Goal: Information Seeking & Learning: Learn about a topic

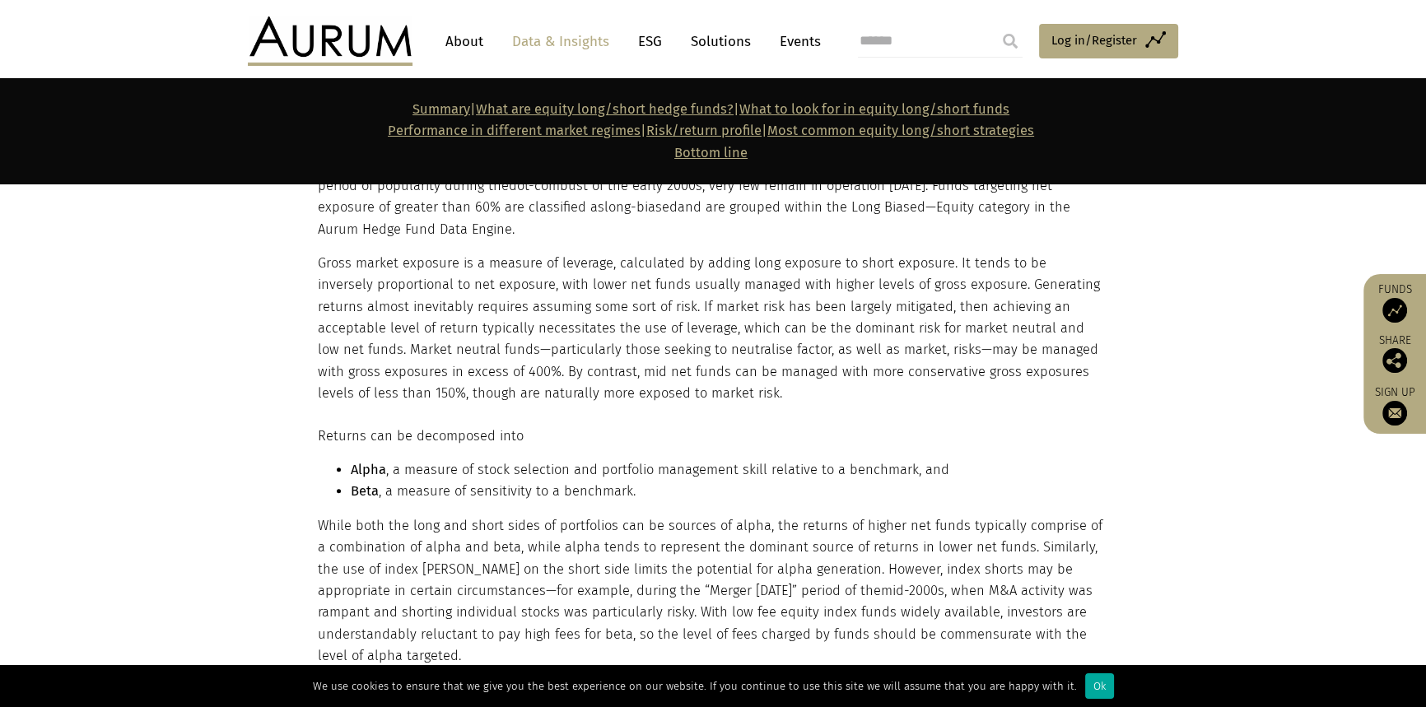
scroll to position [1894, 0]
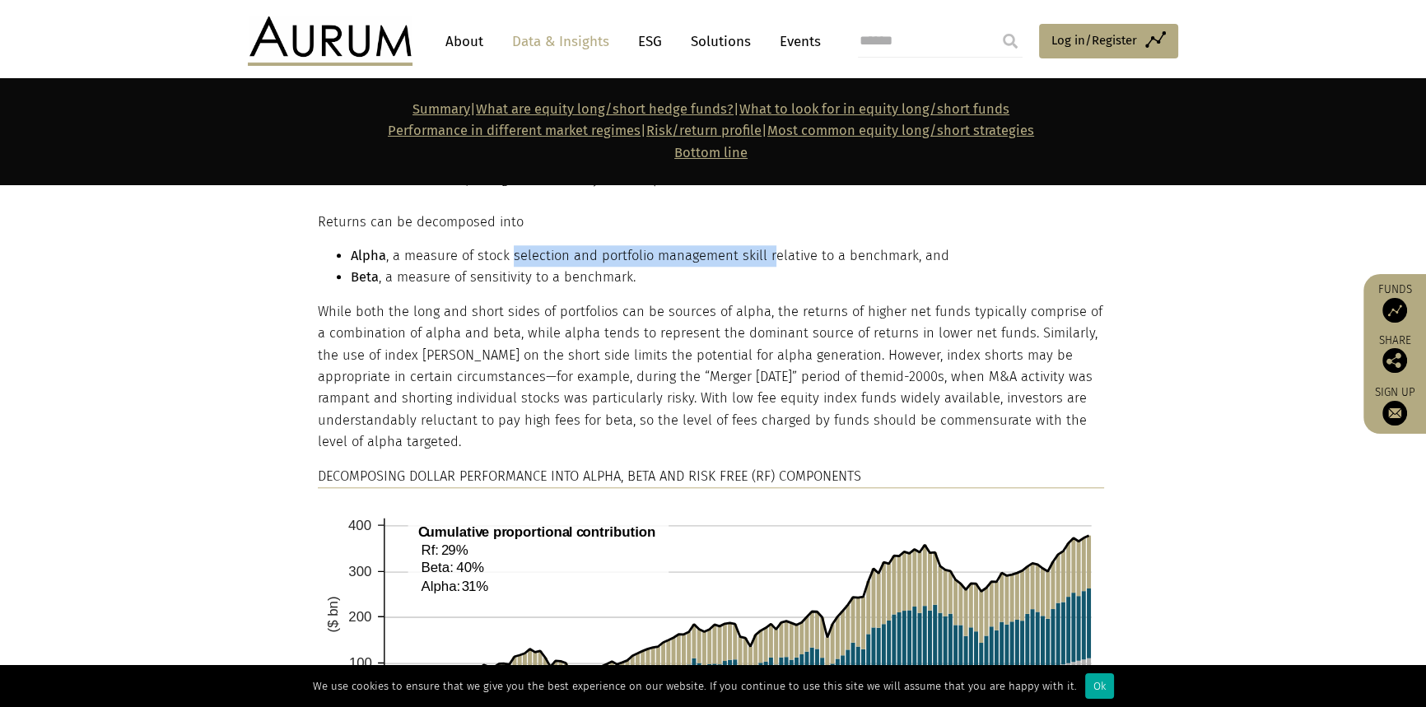
drag, startPoint x: 517, startPoint y: 259, endPoint x: 806, endPoint y: 256, distance: 289.0
click at [767, 249] on li "Alpha , a measure of stock selection and portfolio management skill relative to…" at bounding box center [727, 255] width 753 height 21
click at [809, 257] on li "Alpha , a measure of stock selection and portfolio management skill relative to…" at bounding box center [727, 255] width 753 height 21
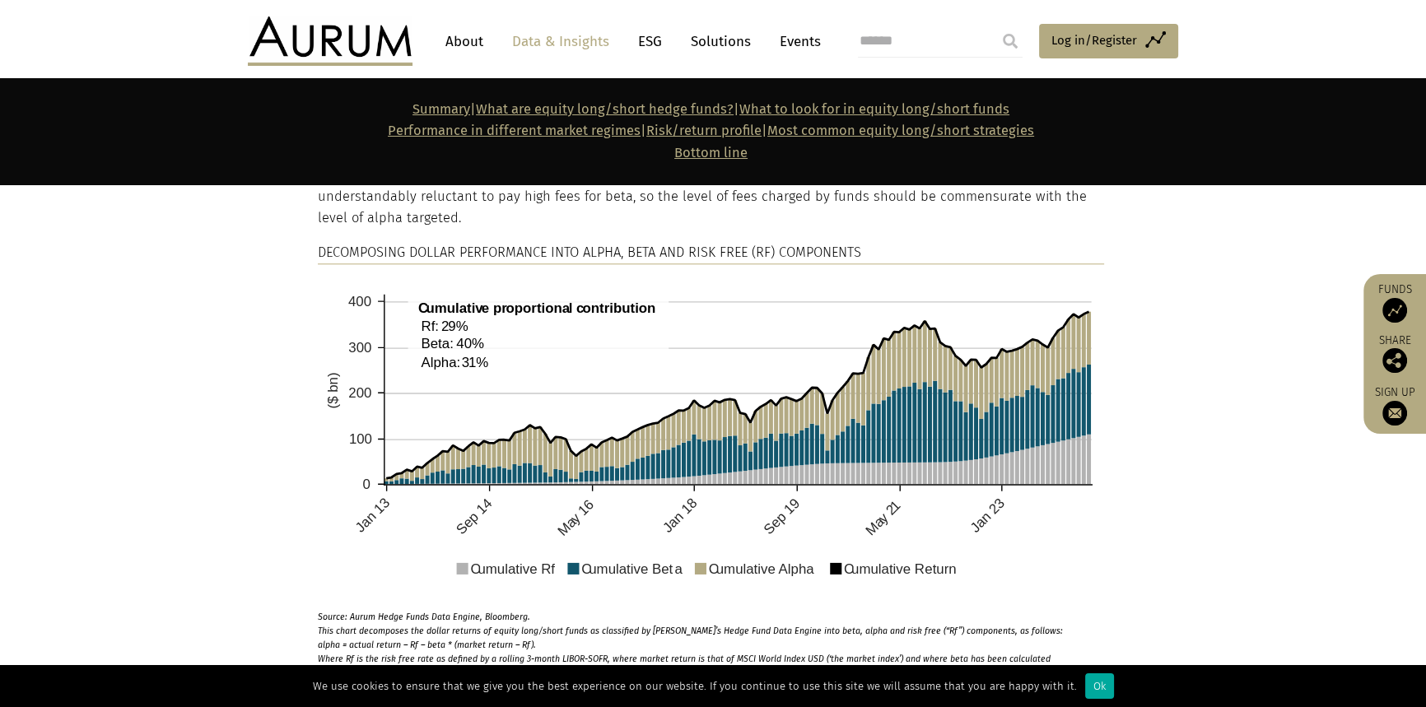
scroll to position [2192, 0]
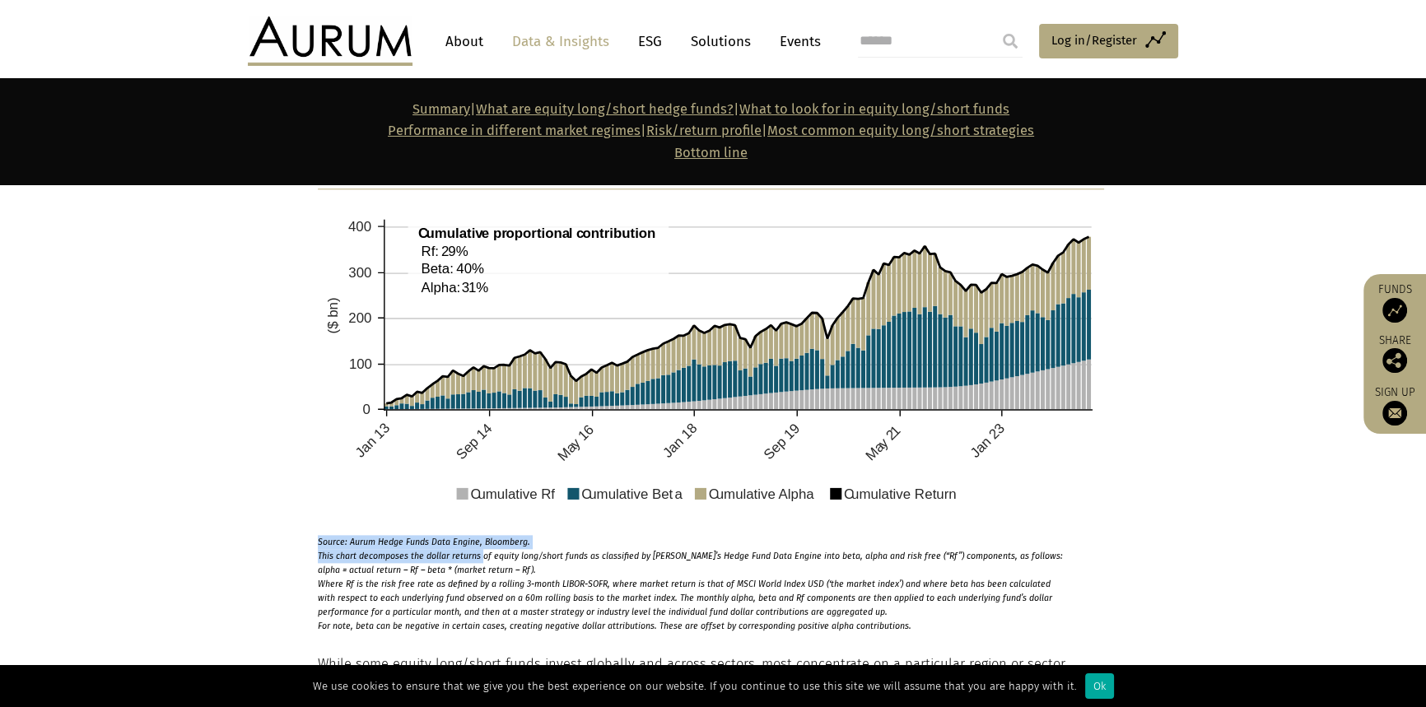
drag, startPoint x: 482, startPoint y: 555, endPoint x: 965, endPoint y: 548, distance: 482.5
click at [964, 548] on p "Source: Aurum Hedge Funds Data Engine, Bloomberg. This chart decomposes the dol…" at bounding box center [691, 580] width 747 height 106
click at [1254, 566] on section "Returns can be decomposed into Alpha , a measure of stock selection and portfol…" at bounding box center [713, 262] width 1426 height 741
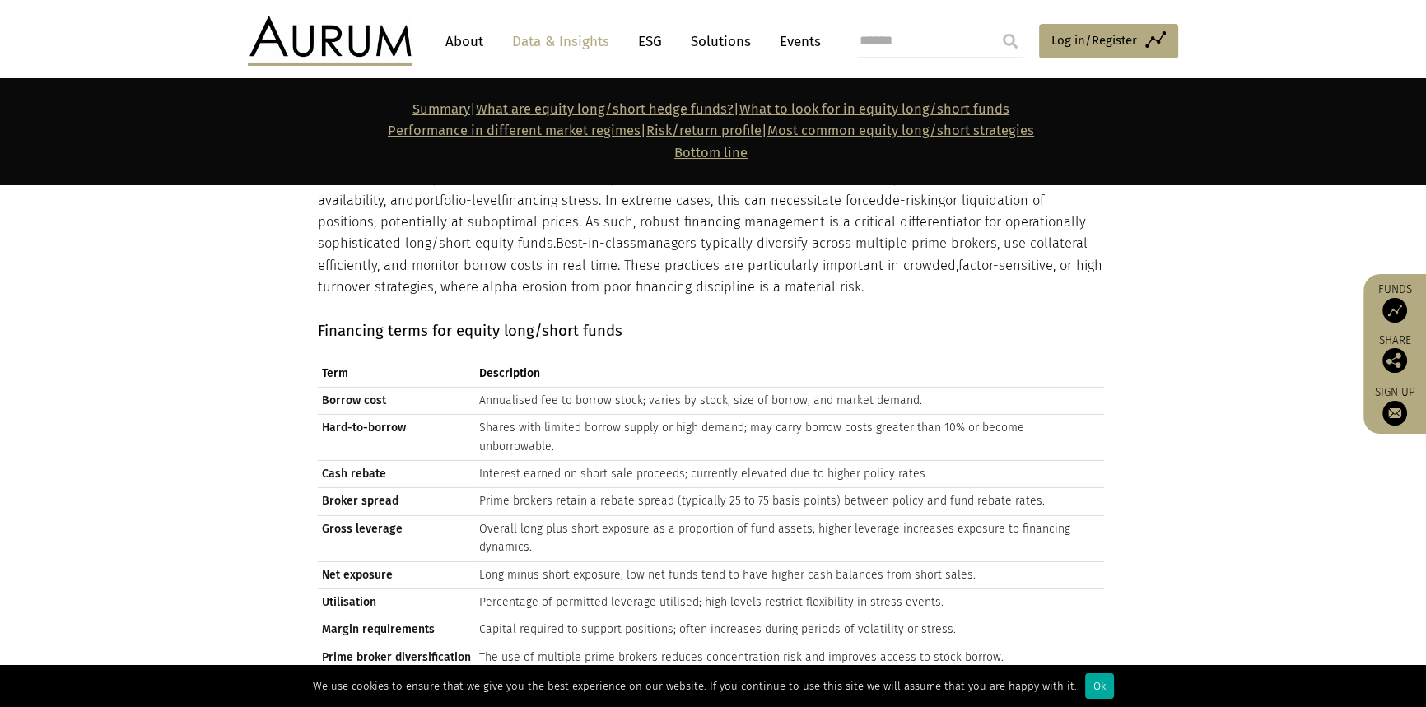
scroll to position [6758, 0]
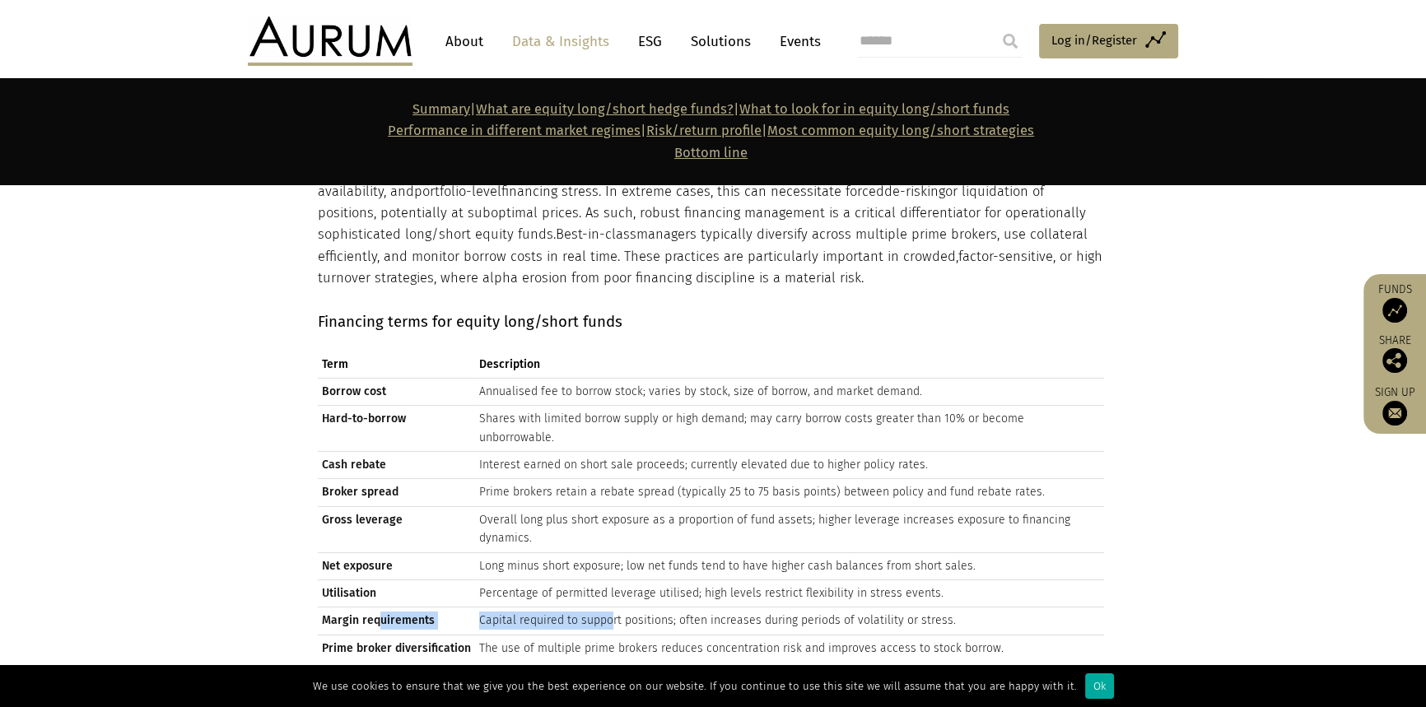
drag, startPoint x: 375, startPoint y: 491, endPoint x: 610, endPoint y: 498, distance: 234.7
click at [608, 608] on tr "Margin requirements Capital required to support positions; often increases duri…" at bounding box center [711, 621] width 786 height 27
click at [768, 608] on td "Capital required to support positions; often increases during periods of volati…" at bounding box center [789, 621] width 629 height 27
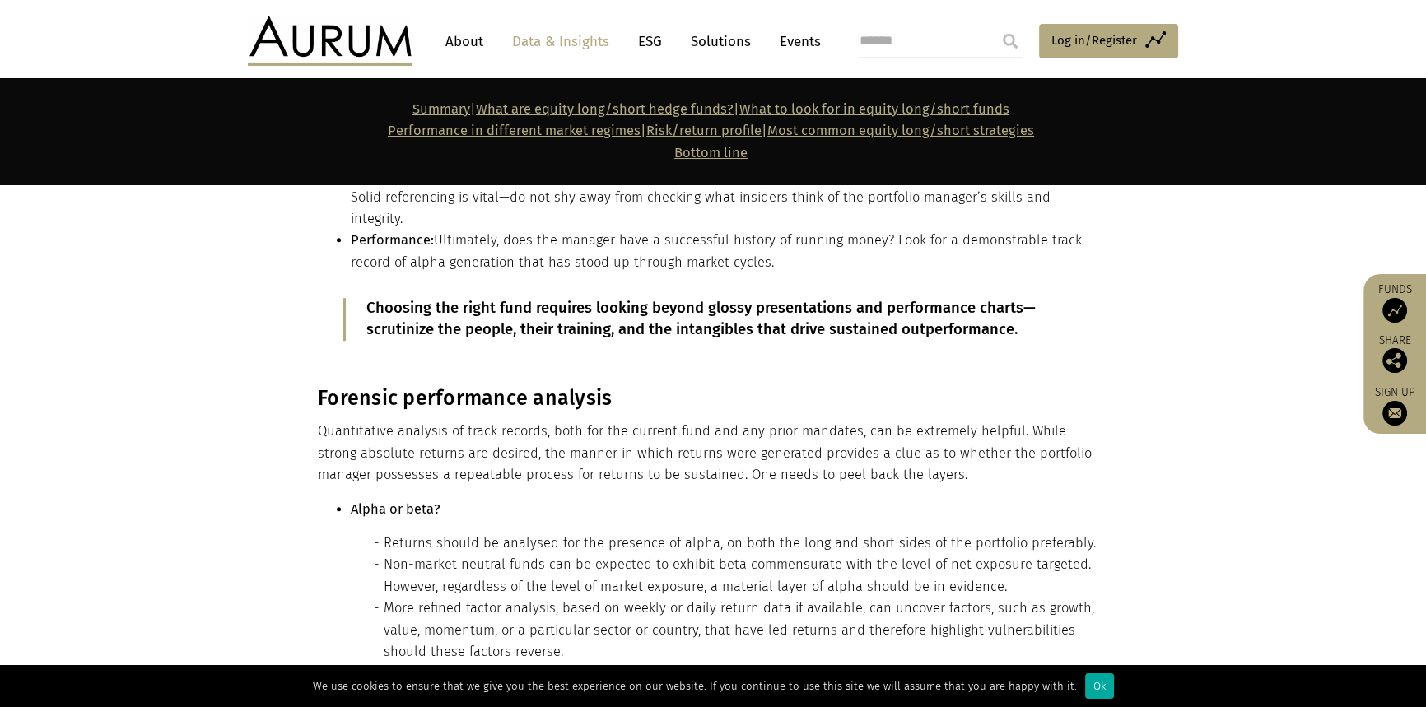
scroll to position [9228, 0]
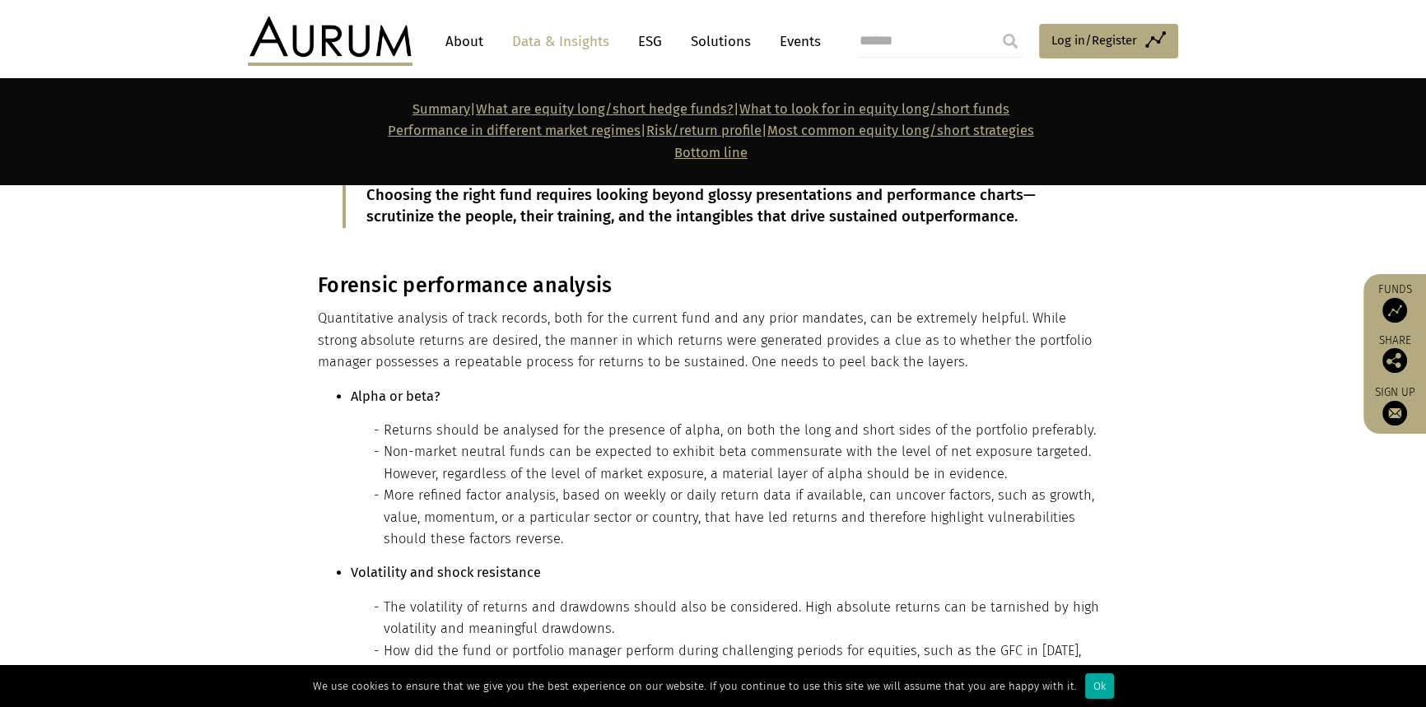
drag, startPoint x: 1158, startPoint y: 558, endPoint x: 869, endPoint y: 432, distance: 316.0
click at [869, 597] on li "The volatility of returns and drawdowns should also be considered. High absolut…" at bounding box center [744, 619] width 720 height 44
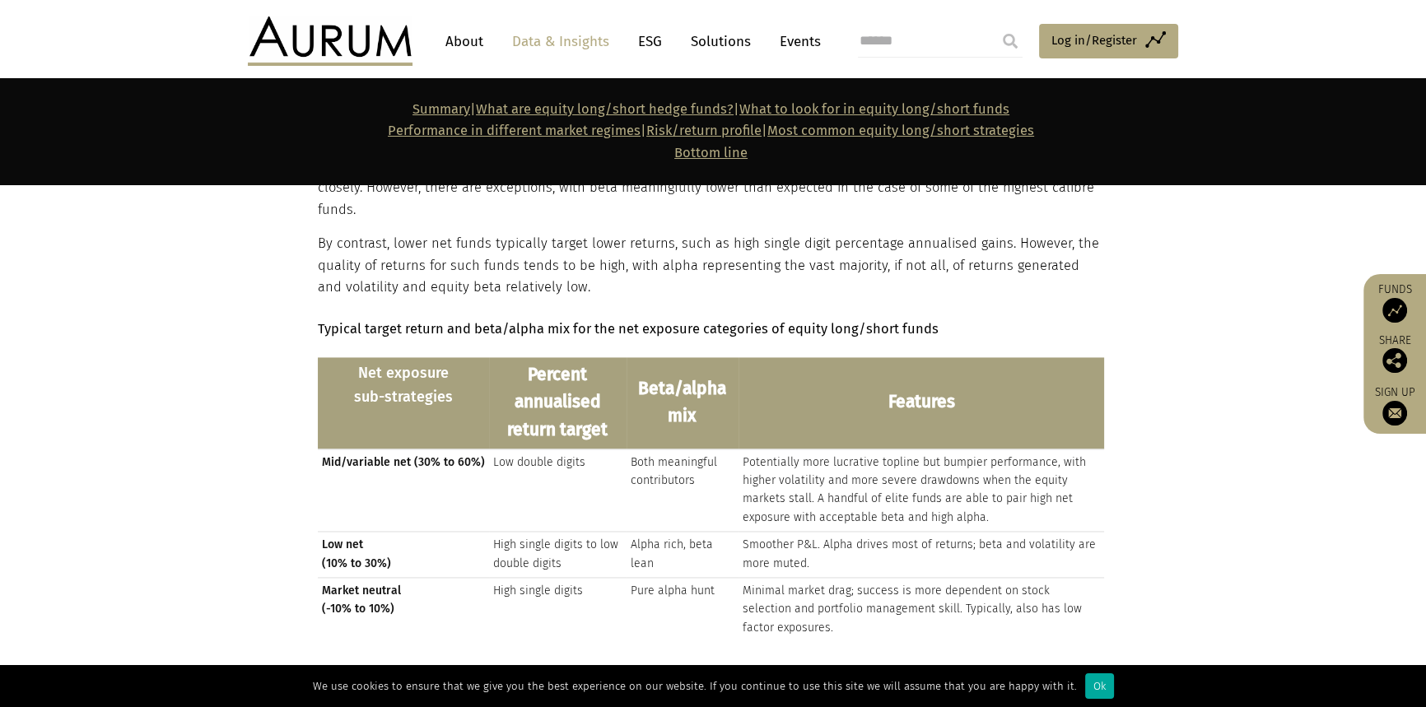
scroll to position [10875, 0]
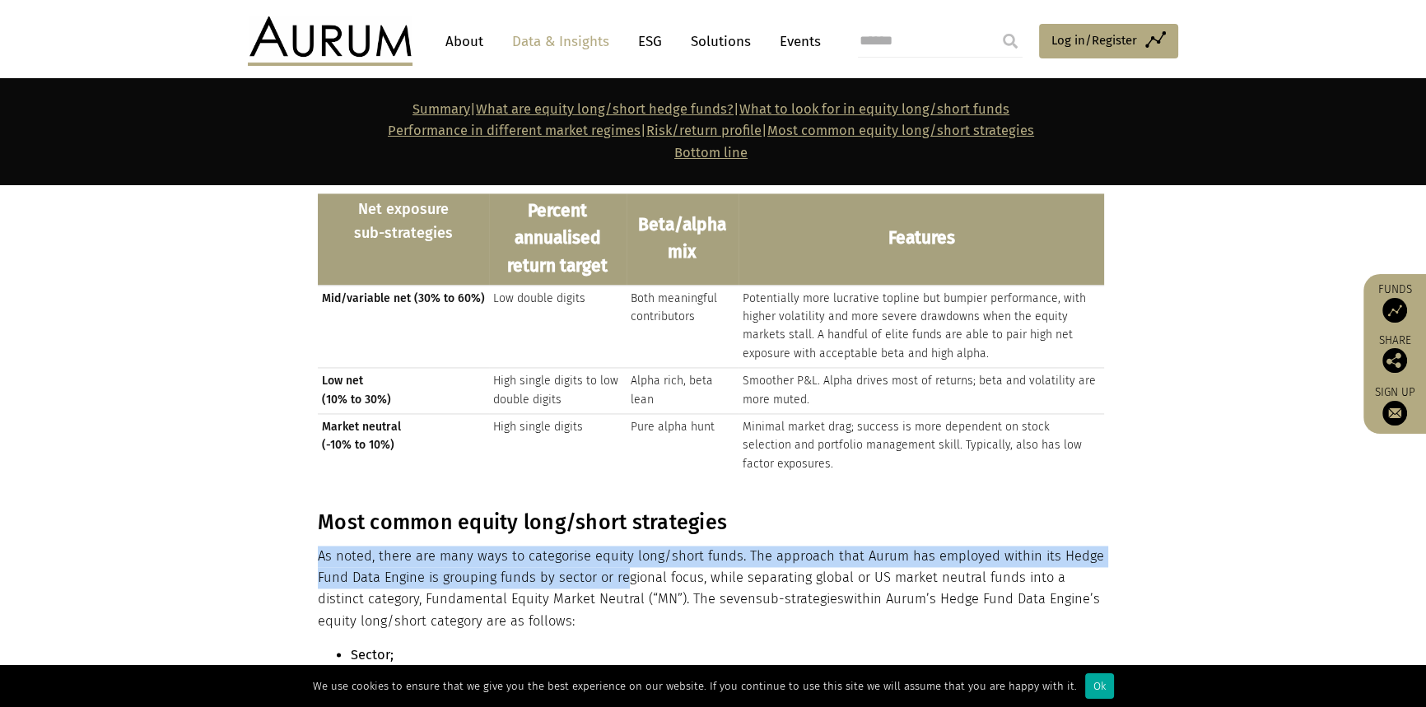
drag, startPoint x: 322, startPoint y: 342, endPoint x: 639, endPoint y: 366, distance: 317.9
click at [627, 546] on p "As noted, there are many ways to categorise equity long/short funds. The approa…" at bounding box center [711, 589] width 786 height 87
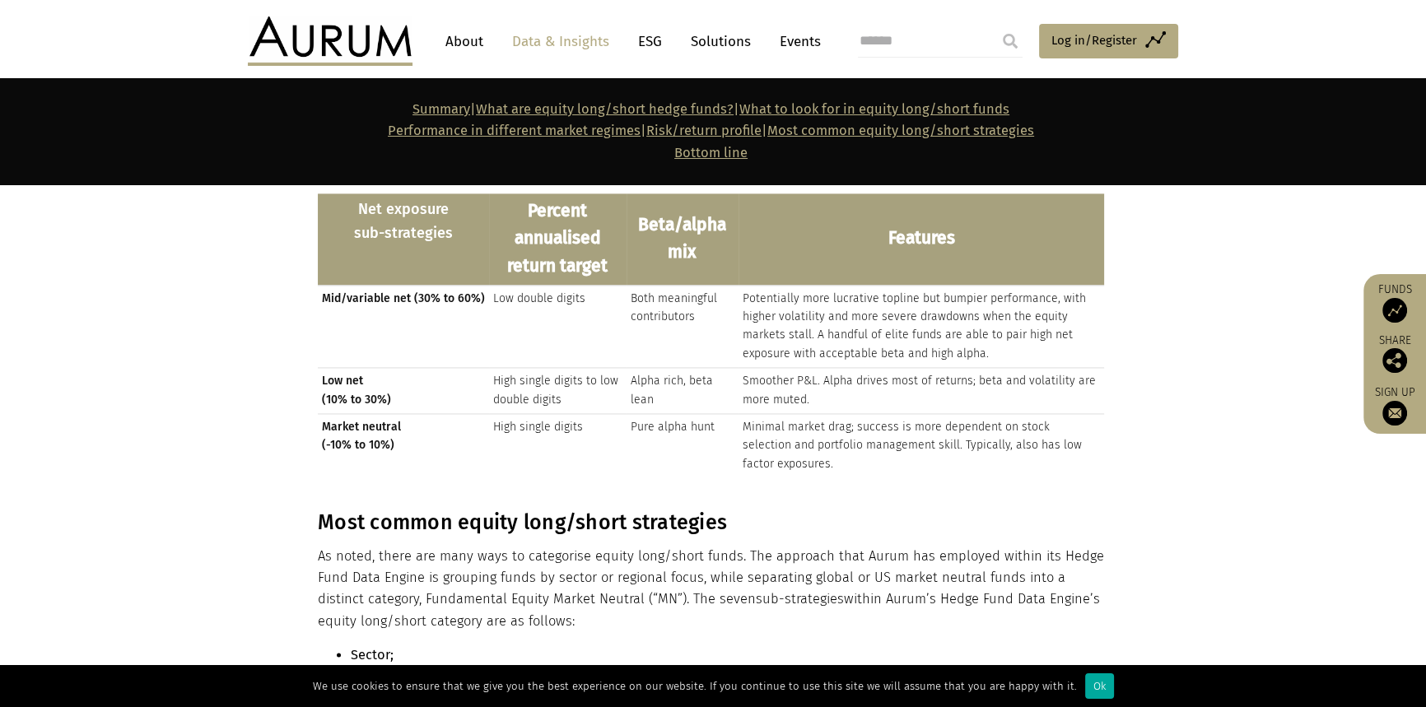
click at [640, 546] on p "As noted, there are many ways to categorise equity long/short funds. The approa…" at bounding box center [711, 589] width 786 height 87
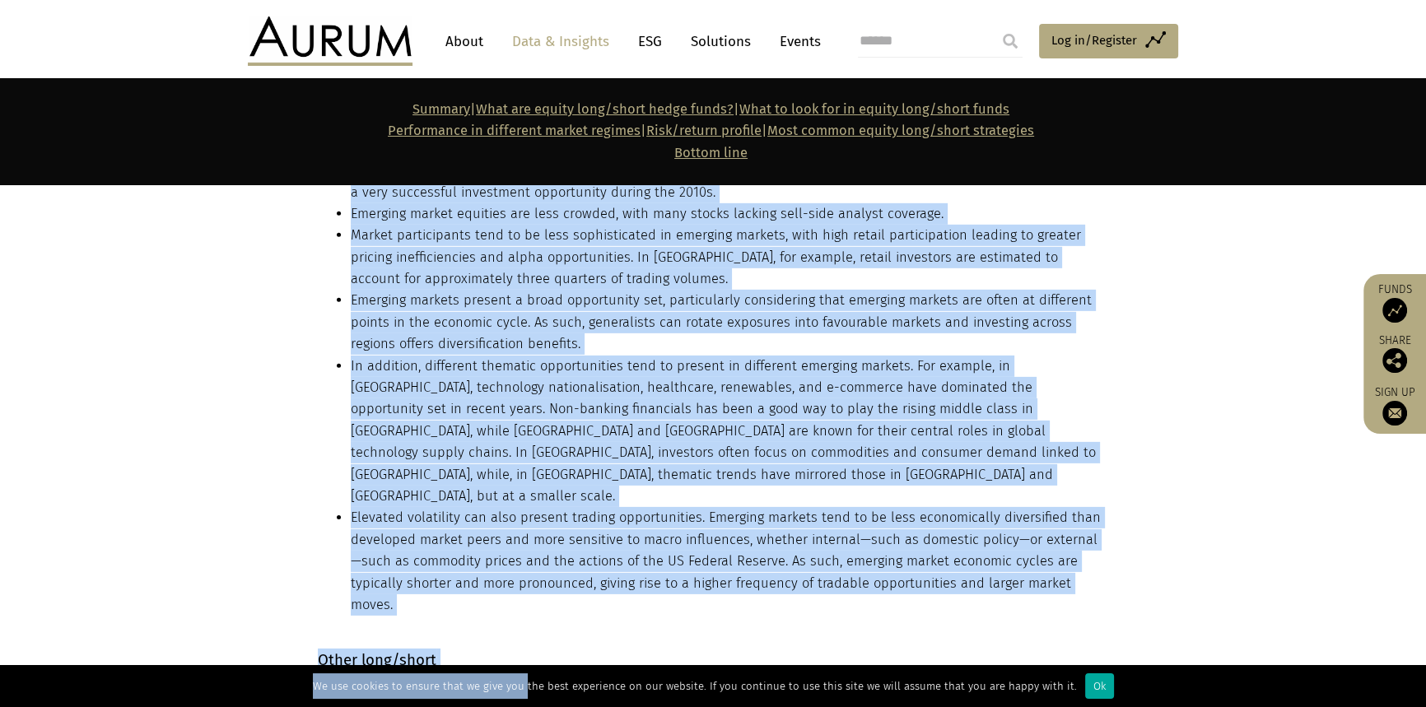
scroll to position [14298, 0]
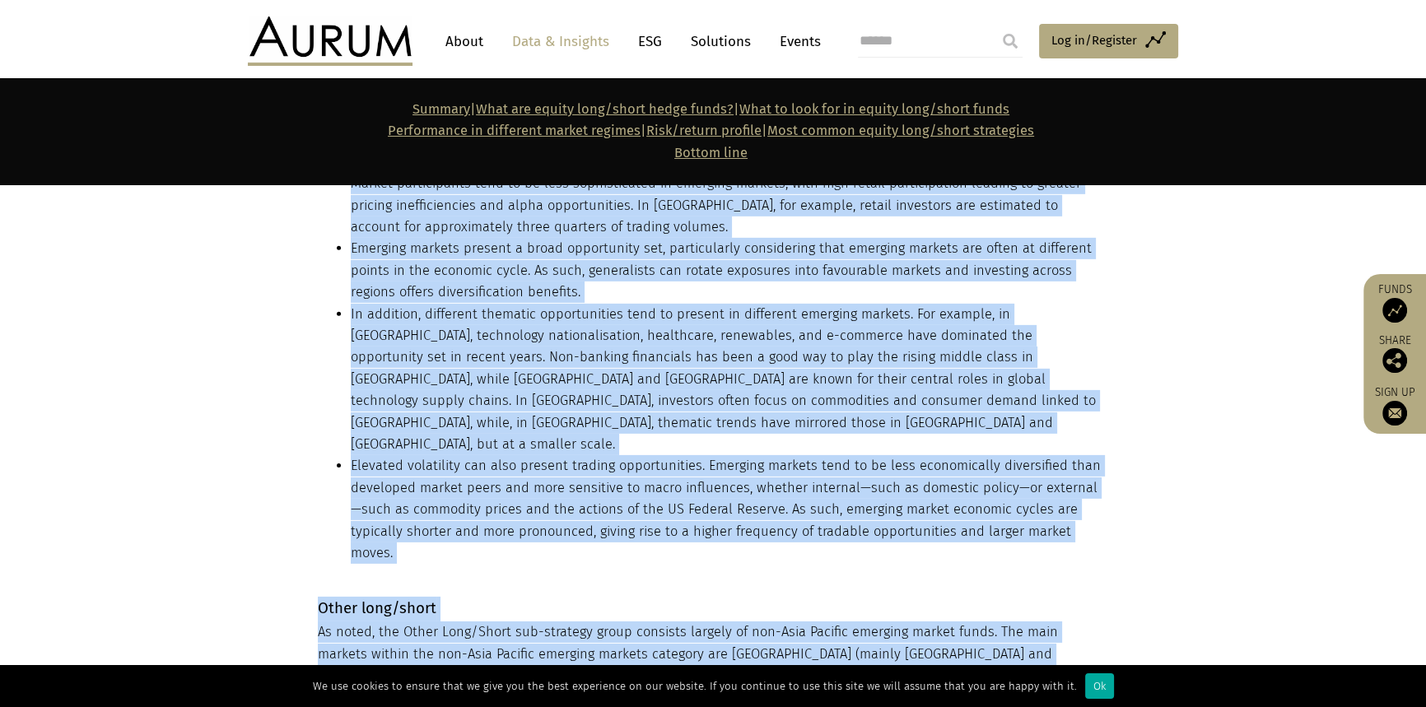
drag, startPoint x: 318, startPoint y: 231, endPoint x: 523, endPoint y: 383, distance: 255.4
copy main "European long/short European long/short equity funds typically focus on investi…"
